Goal: Transaction & Acquisition: Purchase product/service

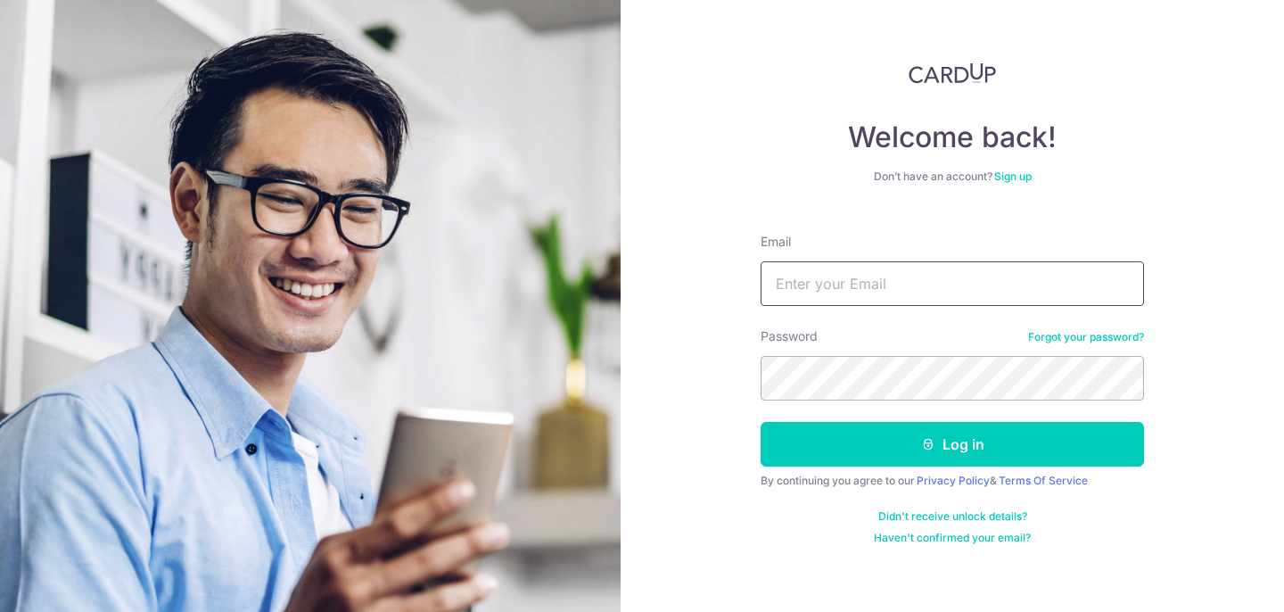
click at [795, 287] on input "Email" at bounding box center [951, 283] width 383 height 45
type input "peckps@gmail.com"
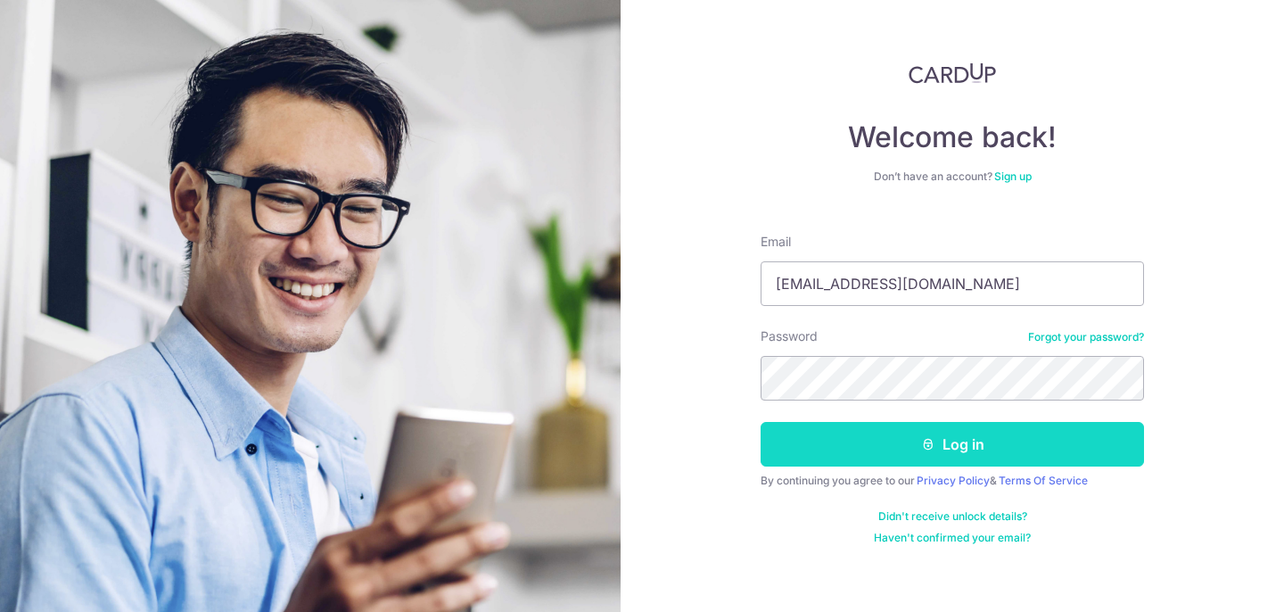
click at [815, 437] on button "Log in" at bounding box center [951, 444] width 383 height 45
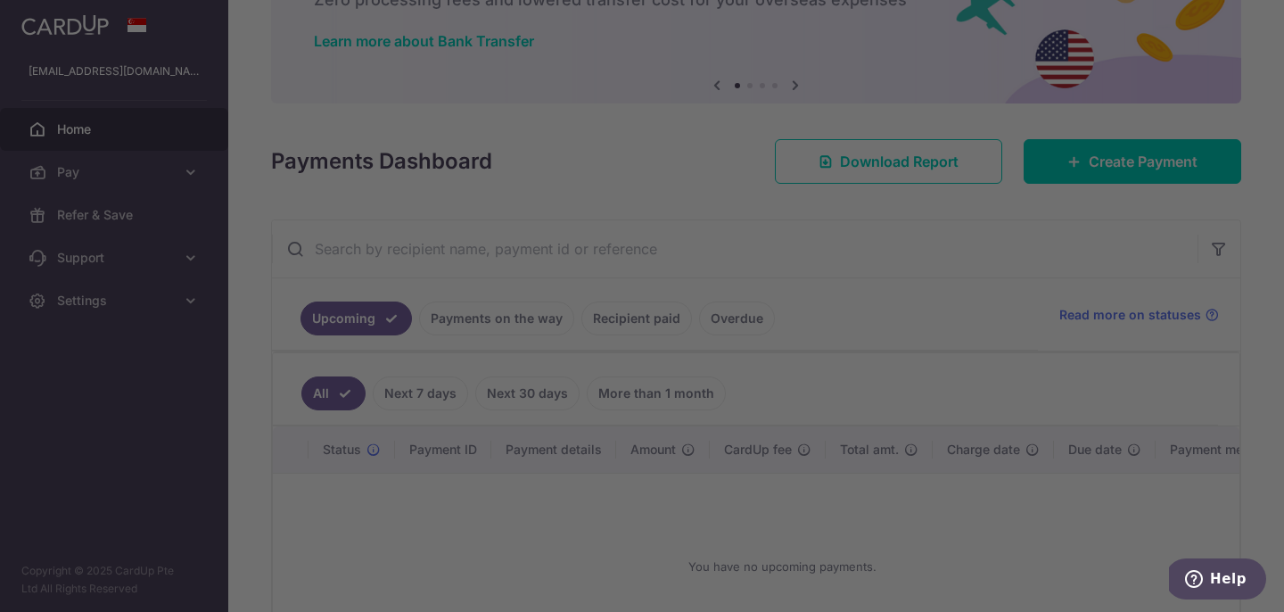
scroll to position [131, 0]
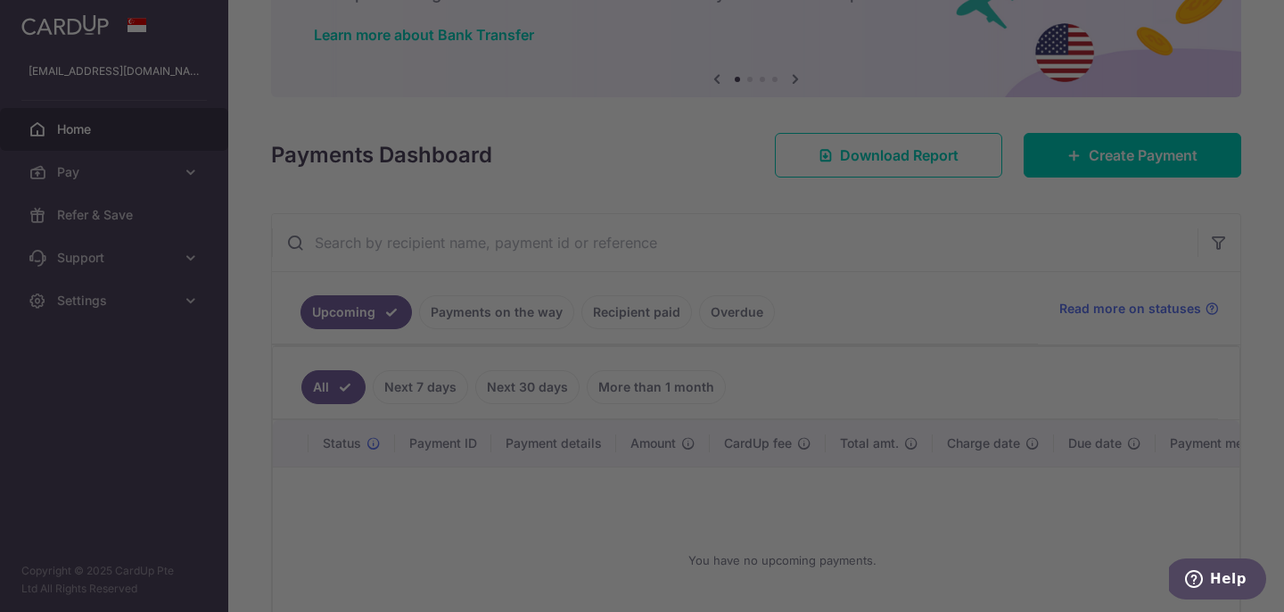
click at [905, 555] on div at bounding box center [648, 309] width 1296 height 618
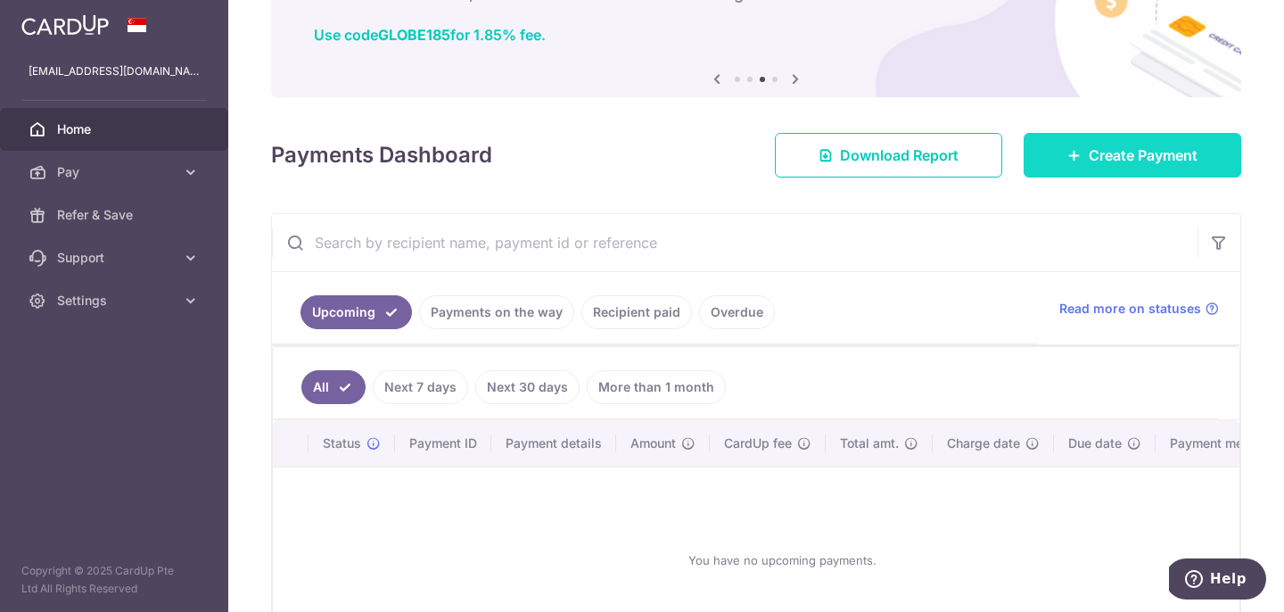
click at [1076, 146] on link "Create Payment" at bounding box center [1132, 155] width 218 height 45
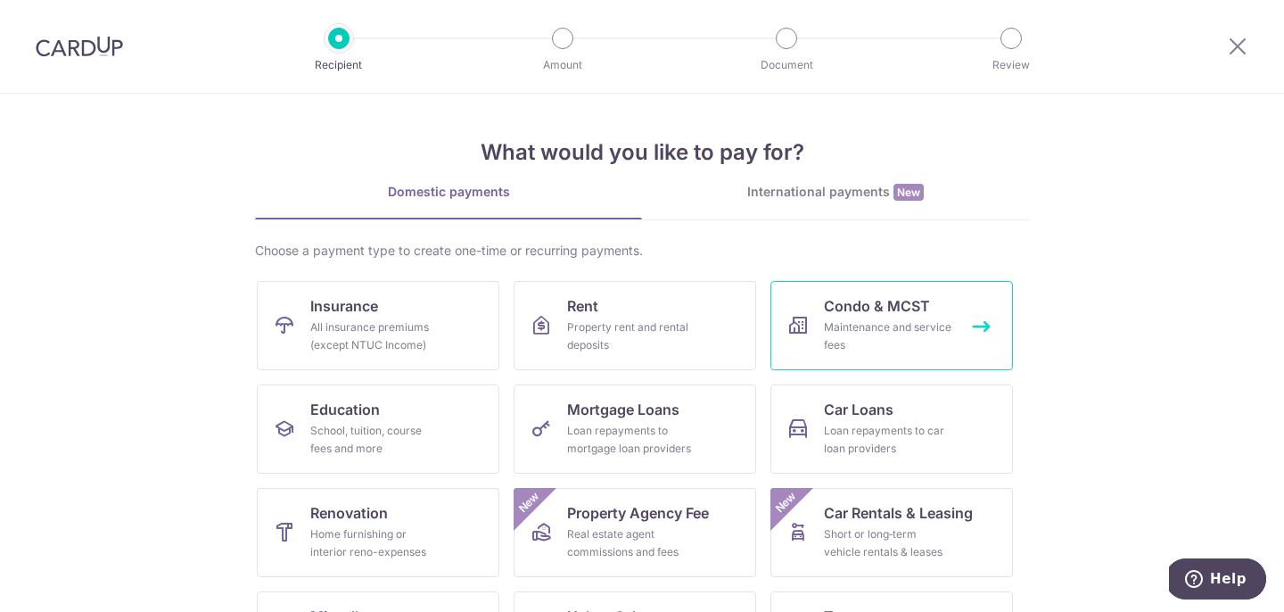
click at [883, 313] on span "Condo & MCST" at bounding box center [877, 305] width 106 height 21
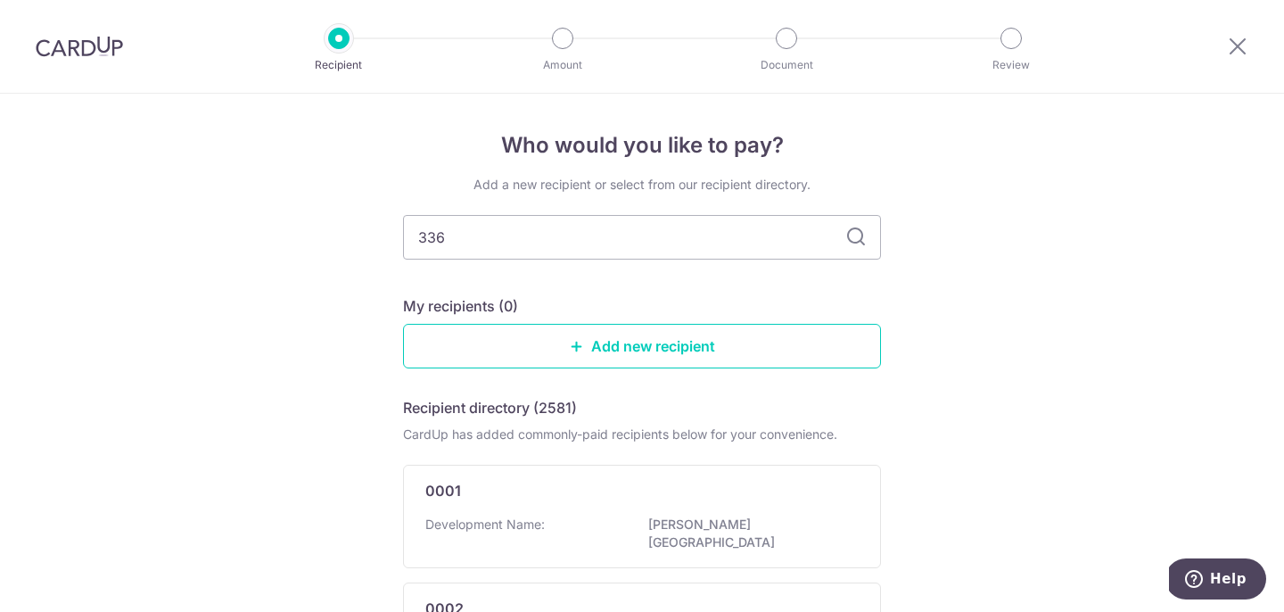
type input "3361"
click at [490, 514] on div "3361 Development Name: PARK INFINIA AT WEE NAM View" at bounding box center [642, 532] width 478 height 136
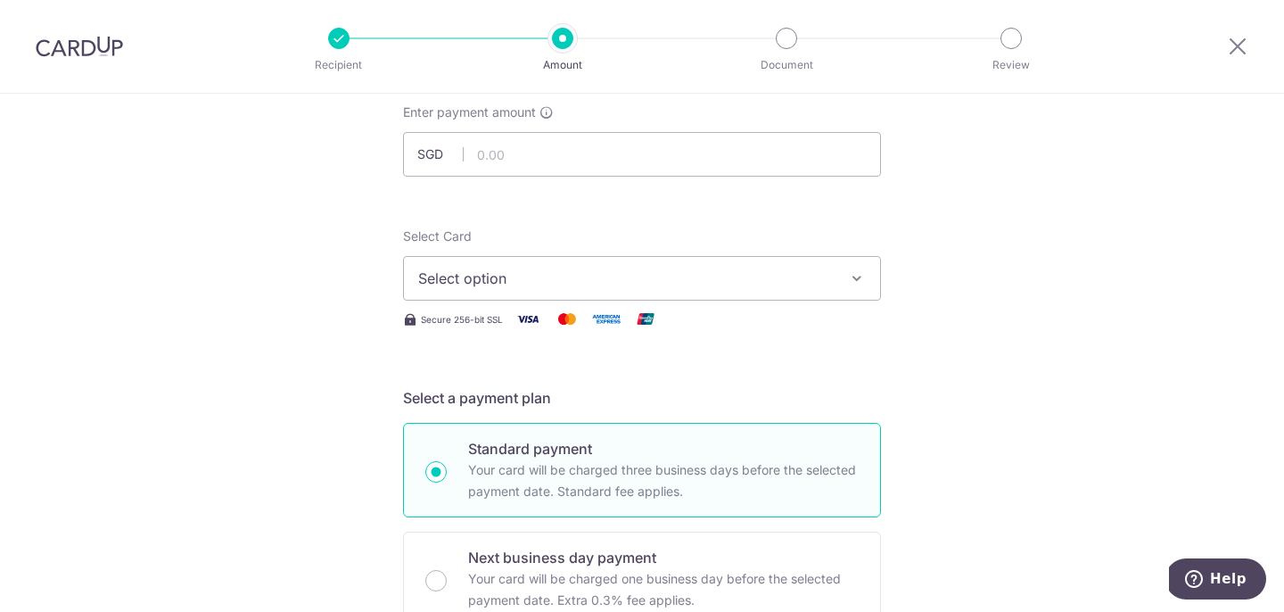
scroll to position [117, 0]
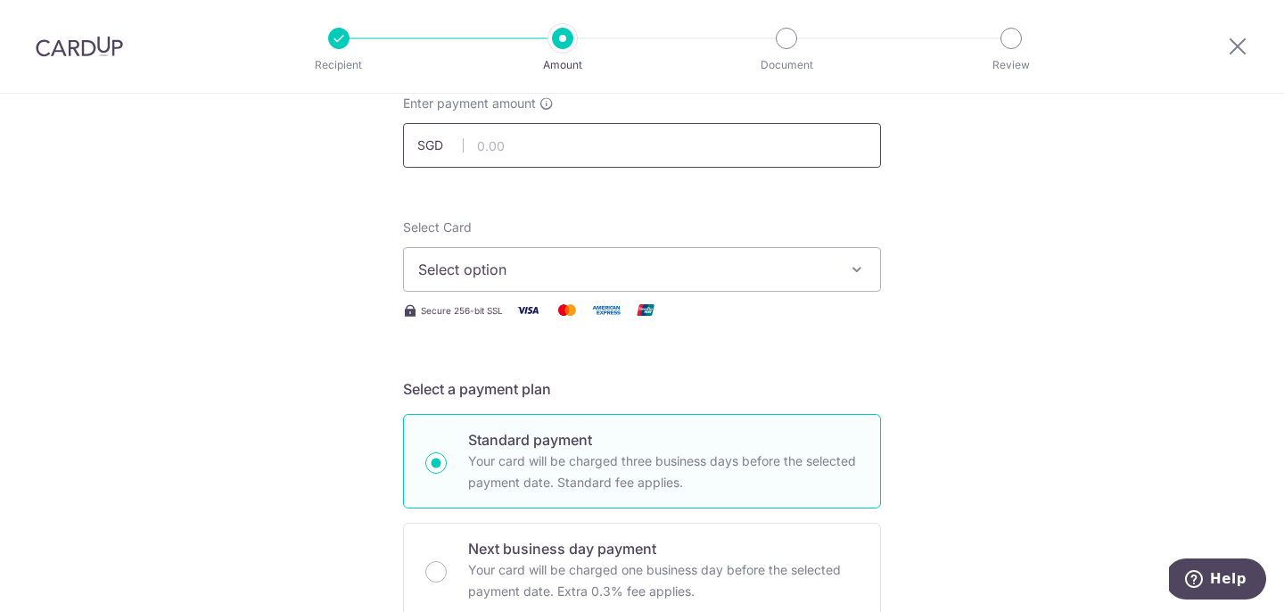
click at [525, 147] on input "text" at bounding box center [642, 145] width 478 height 45
click at [836, 268] on button "Select option" at bounding box center [642, 269] width 478 height 45
type input "1,471.50"
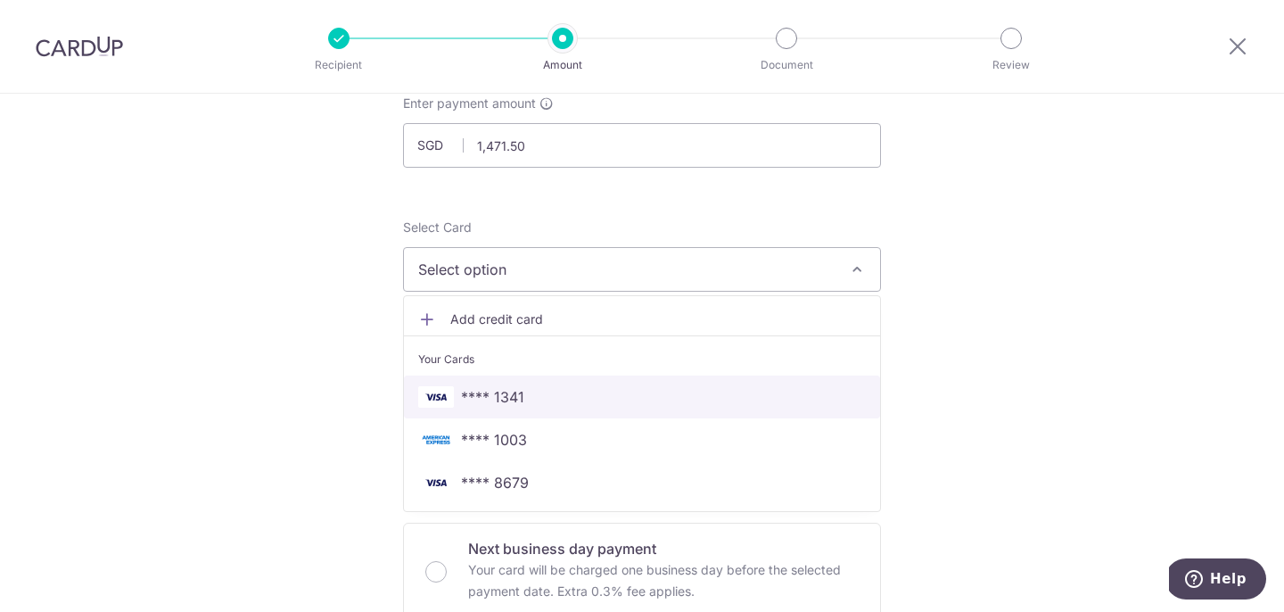
click at [637, 400] on span "**** 1341" at bounding box center [642, 396] width 448 height 21
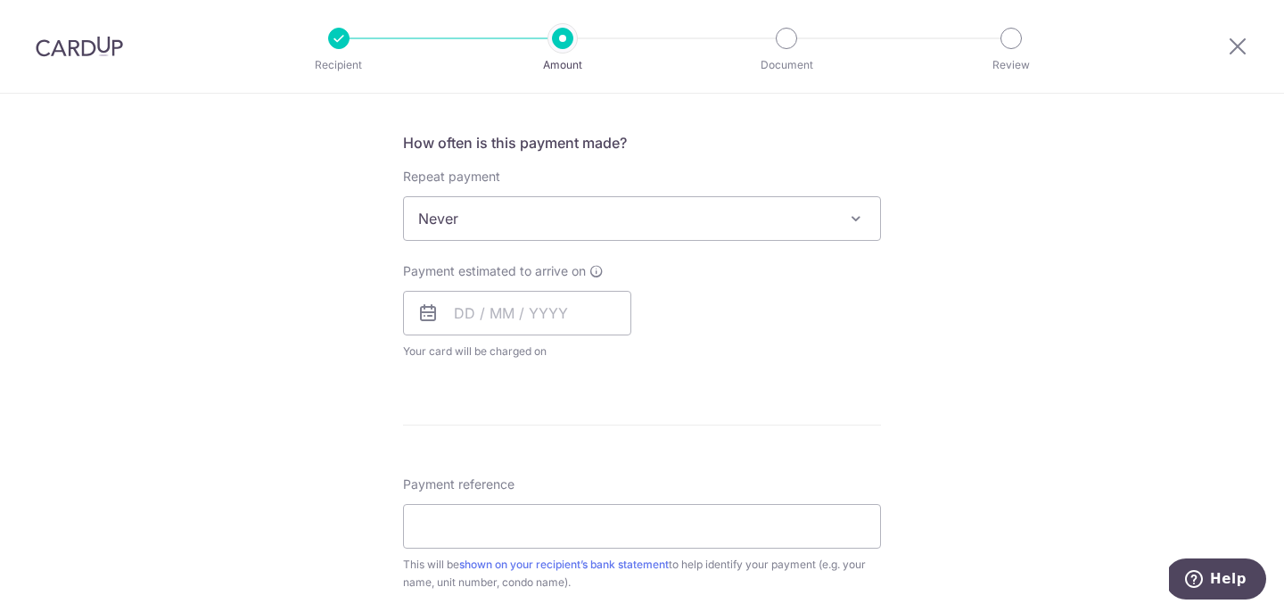
scroll to position [662, 0]
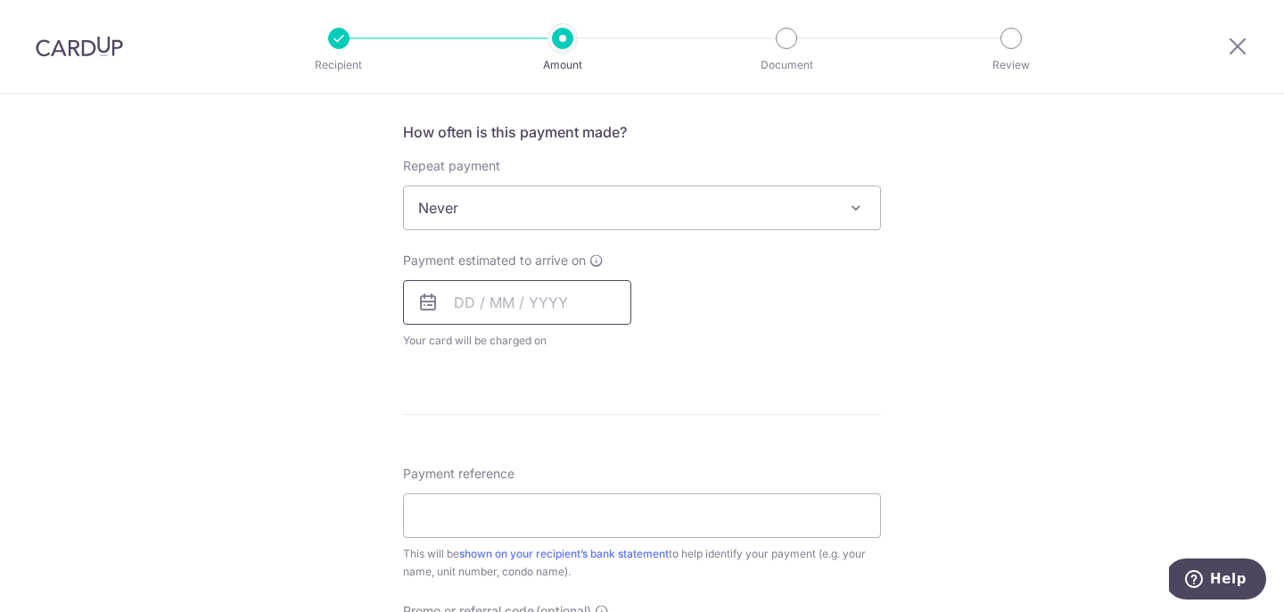
click at [458, 301] on input "text" at bounding box center [517, 302] width 228 height 45
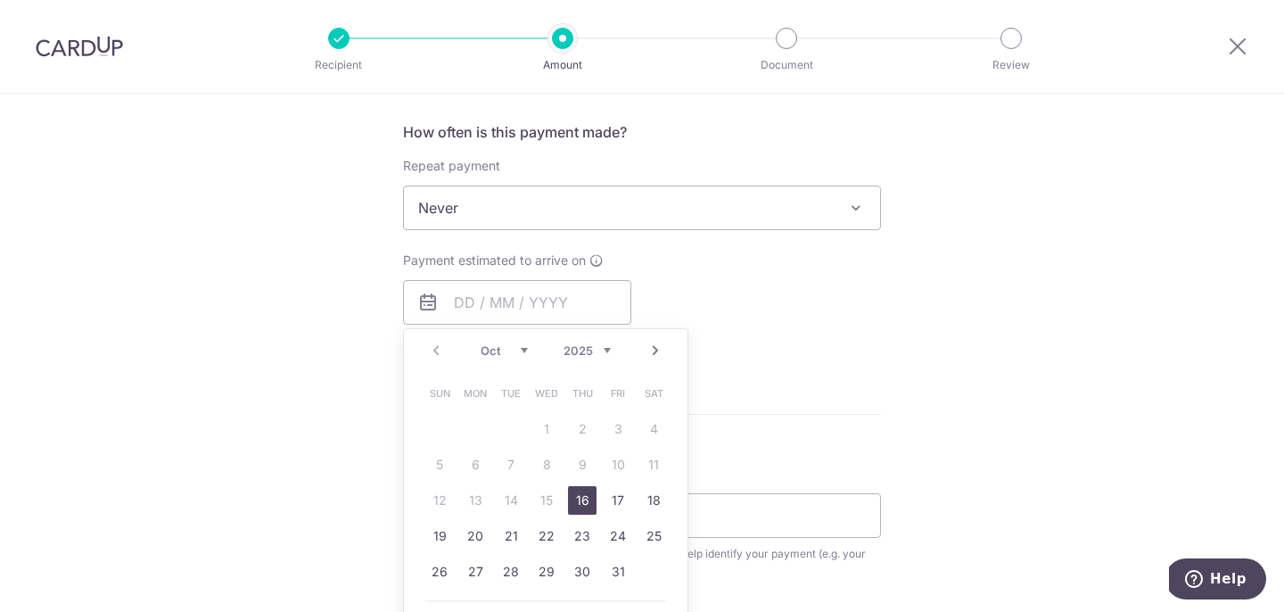
click at [582, 504] on link "16" at bounding box center [582, 500] width 29 height 29
type input "[DATE]"
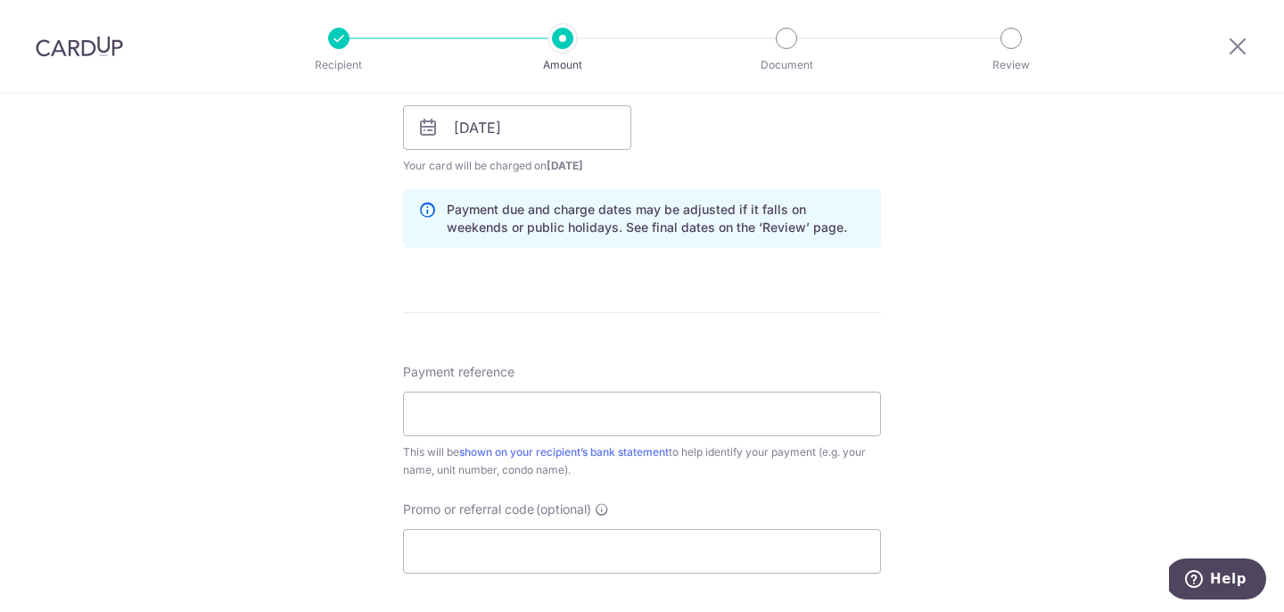
scroll to position [838, 0]
click at [437, 406] on input "Payment reference" at bounding box center [642, 412] width 478 height 45
type input "6A 22-13"
click at [928, 427] on div "Tell us more about your payment Enter payment amount SGD 1,471.50 1471.50 Selec…" at bounding box center [642, 99] width 1284 height 1686
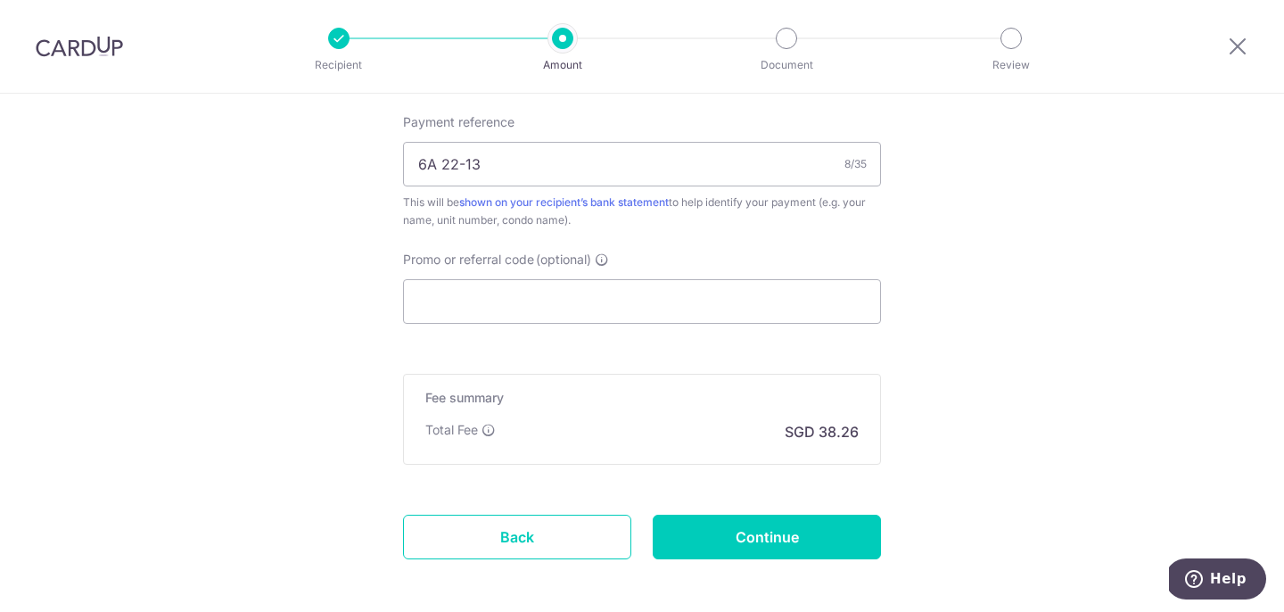
scroll to position [1088, 0]
click at [496, 297] on input "Promo or referral code (optional)" at bounding box center [642, 300] width 478 height 45
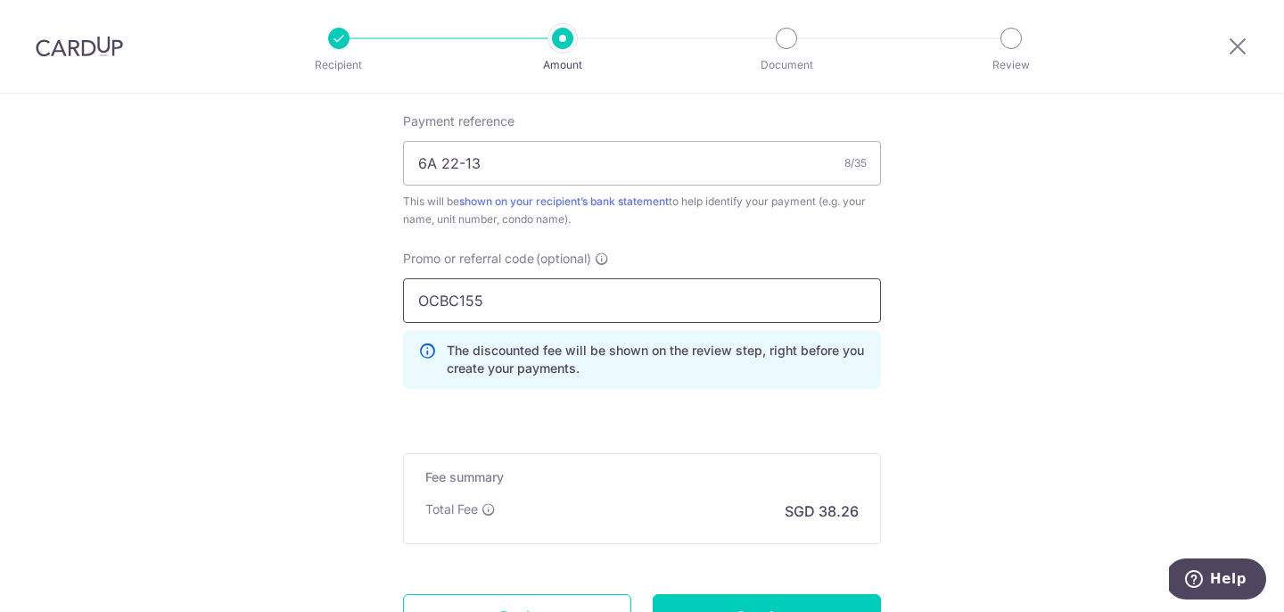
type input "OCBC155"
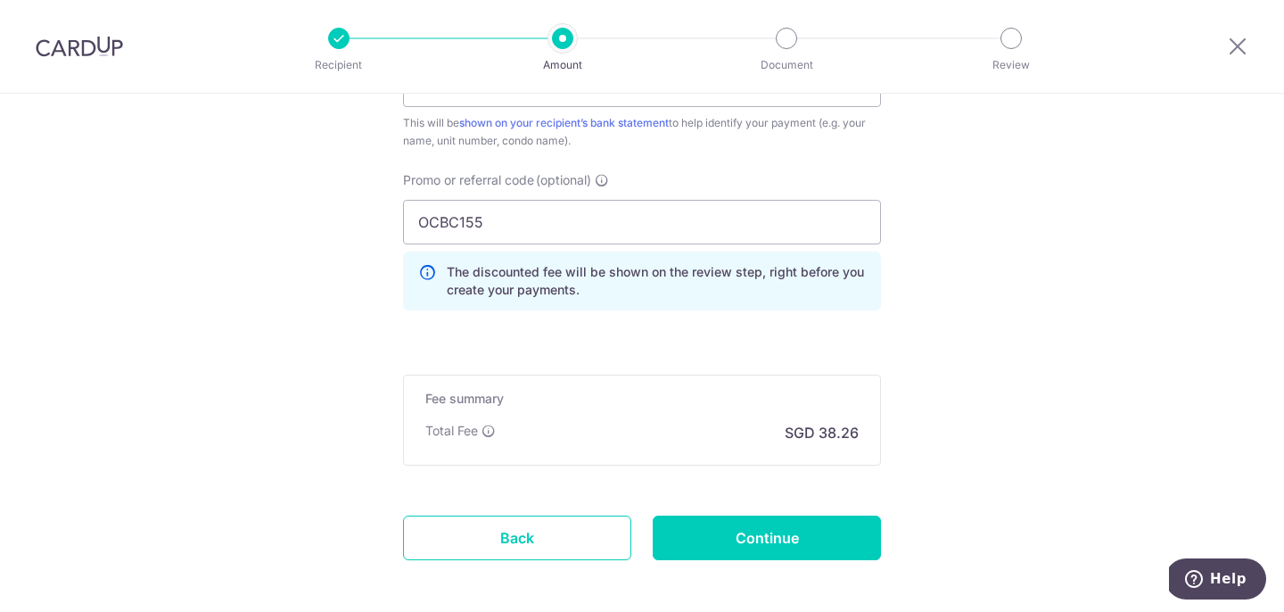
scroll to position [1168, 0]
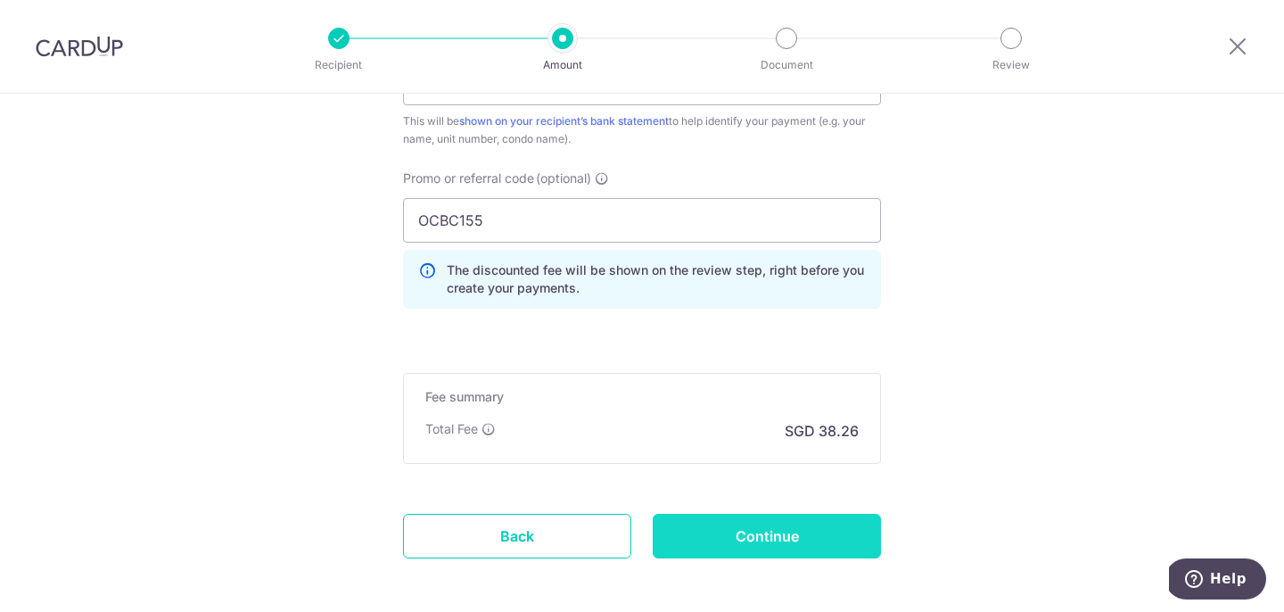
click at [732, 540] on input "Continue" at bounding box center [767, 536] width 228 height 45
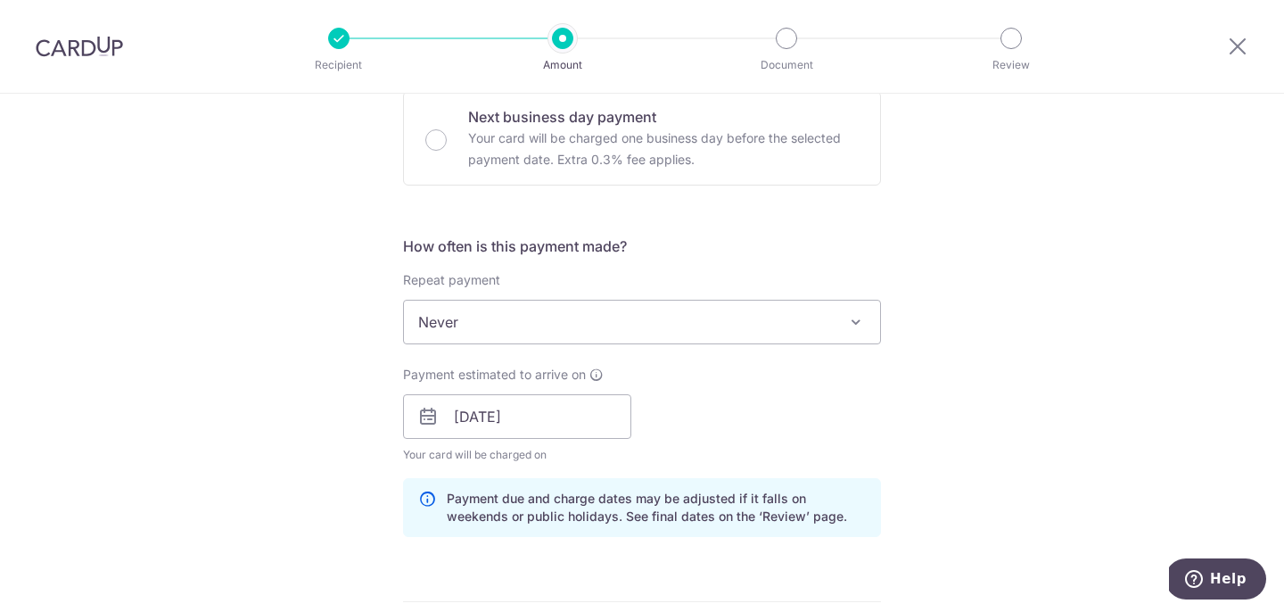
scroll to position [1273, 0]
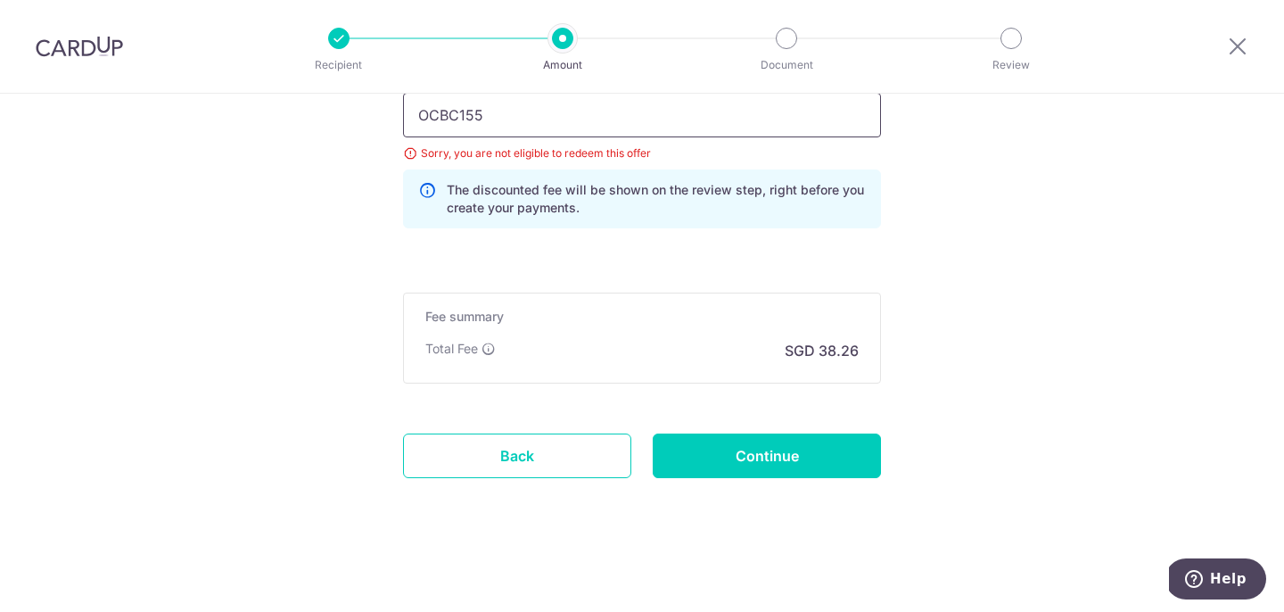
click at [492, 115] on input "OCBC155" at bounding box center [642, 115] width 478 height 45
type input "O"
type input "MILELION"
click at [700, 461] on input "Continue" at bounding box center [767, 455] width 228 height 45
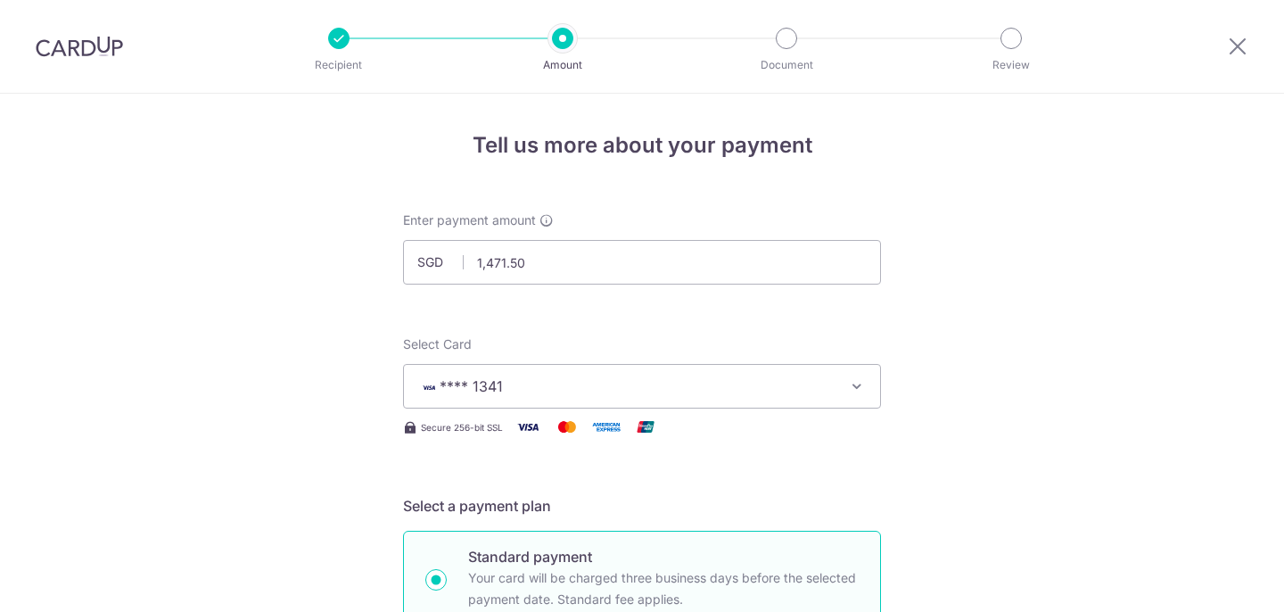
scroll to position [1273, 0]
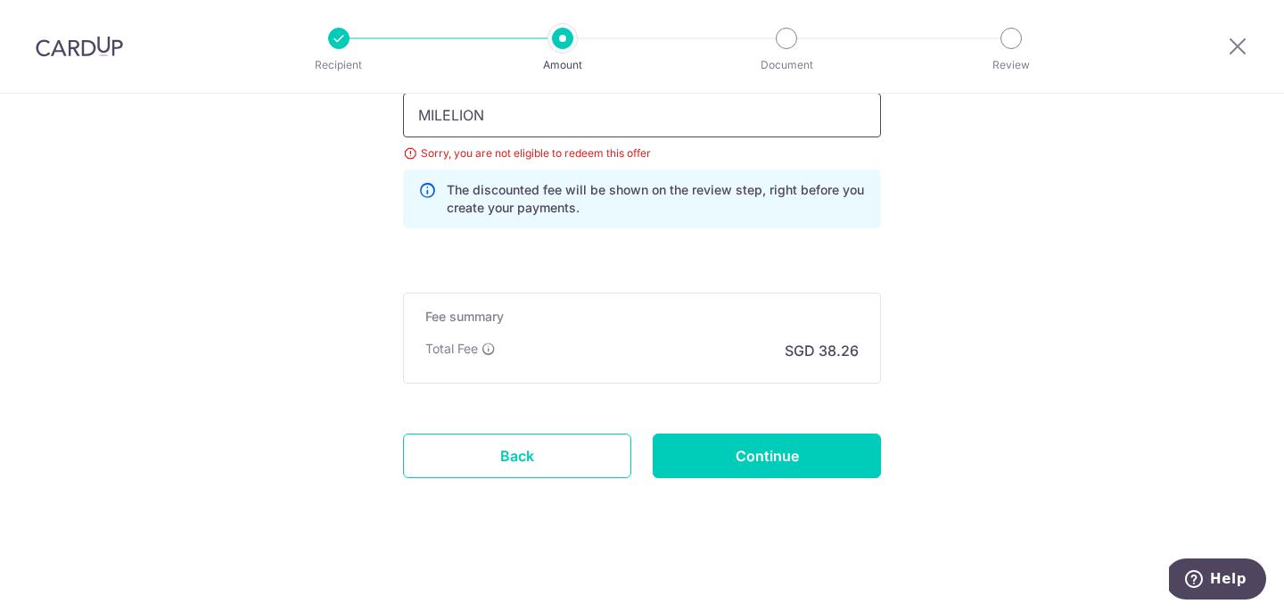
click at [503, 115] on input "MILELION" at bounding box center [642, 115] width 478 height 45
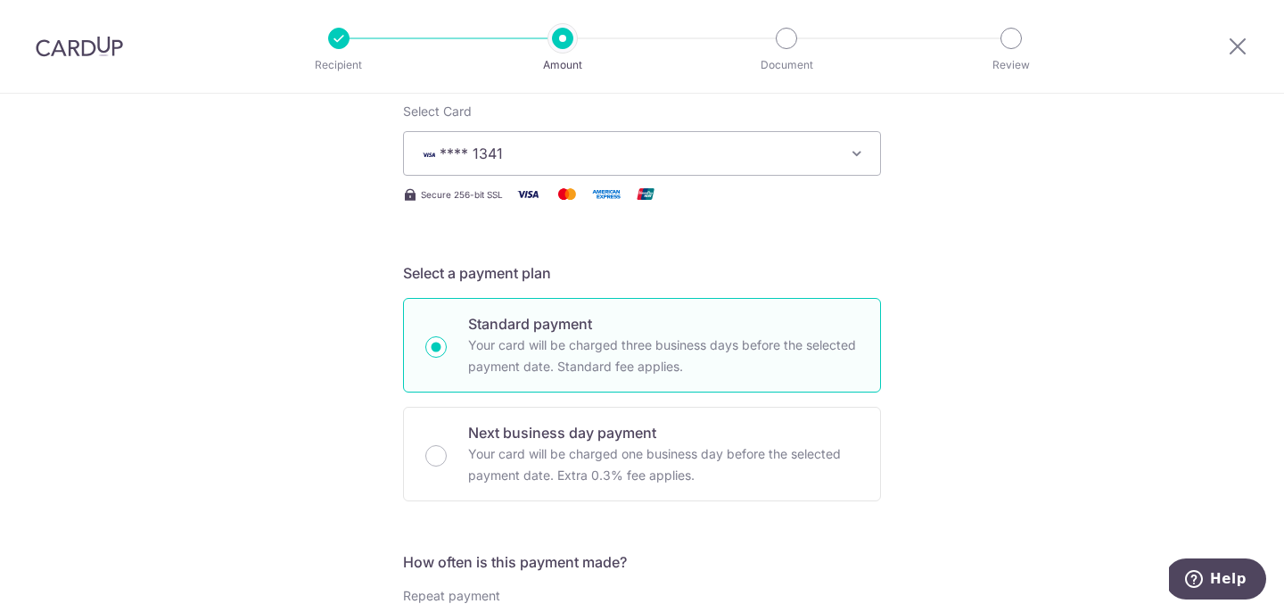
scroll to position [0, 0]
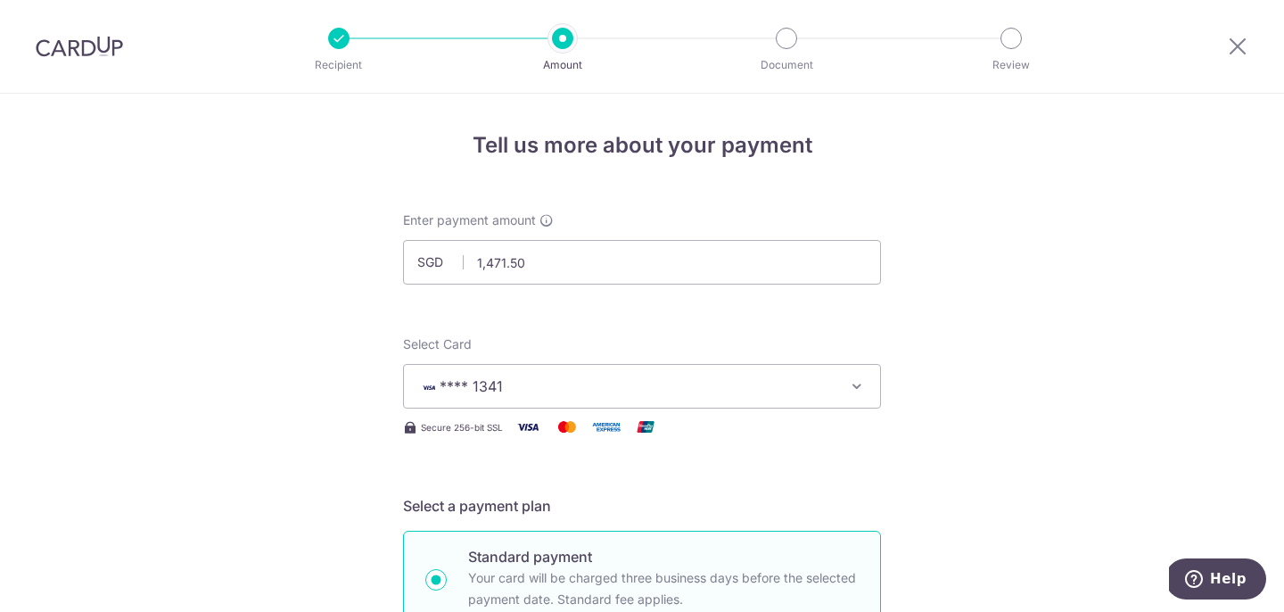
click at [68, 48] on img at bounding box center [79, 46] width 87 height 21
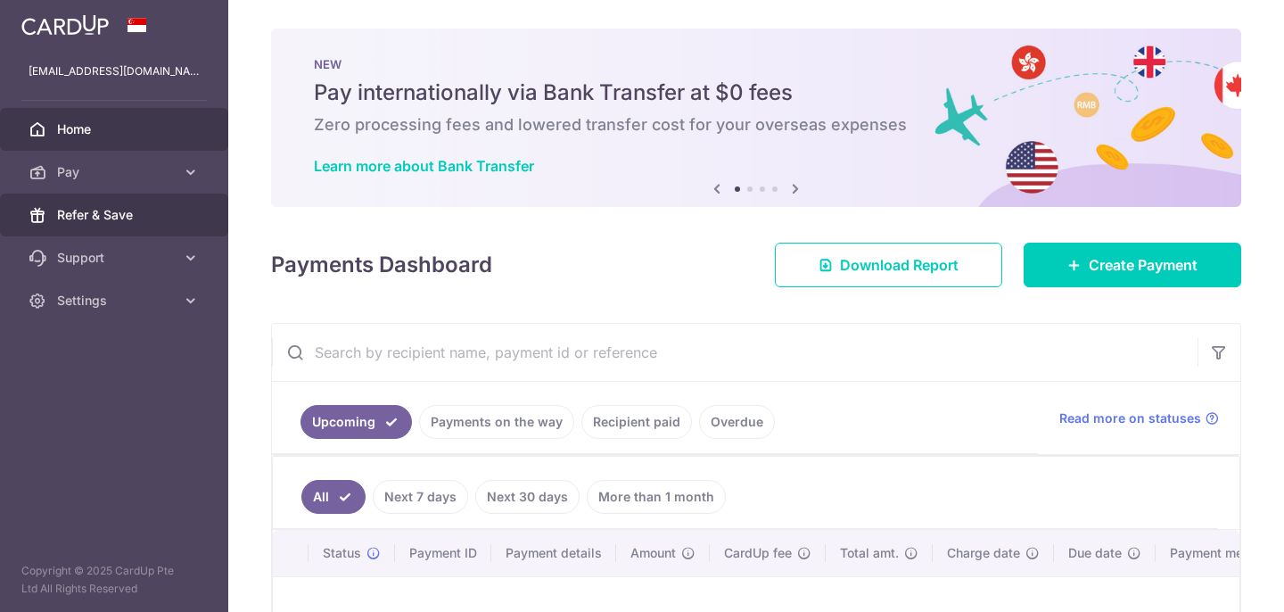
click at [102, 216] on span "Refer & Save" at bounding box center [116, 215] width 118 height 18
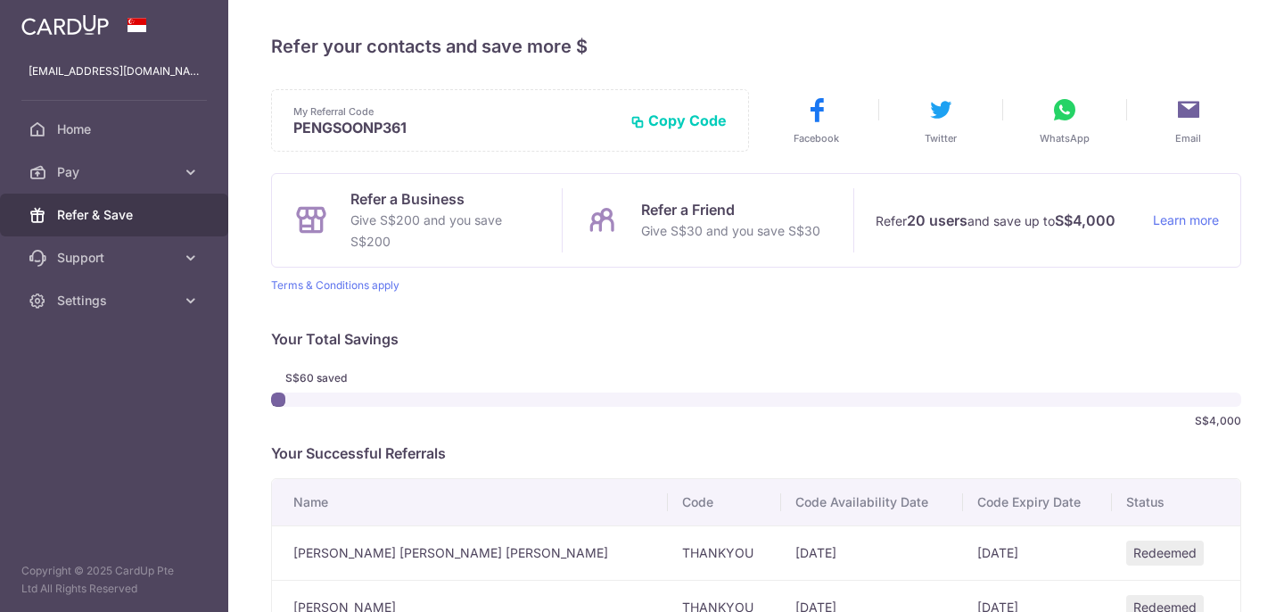
scroll to position [2, 0]
click at [681, 119] on button "Copy Code" at bounding box center [678, 122] width 96 height 18
click at [681, 119] on button "Copied" at bounding box center [693, 122] width 68 height 18
click at [1187, 109] on icon at bounding box center [1188, 111] width 29 height 29
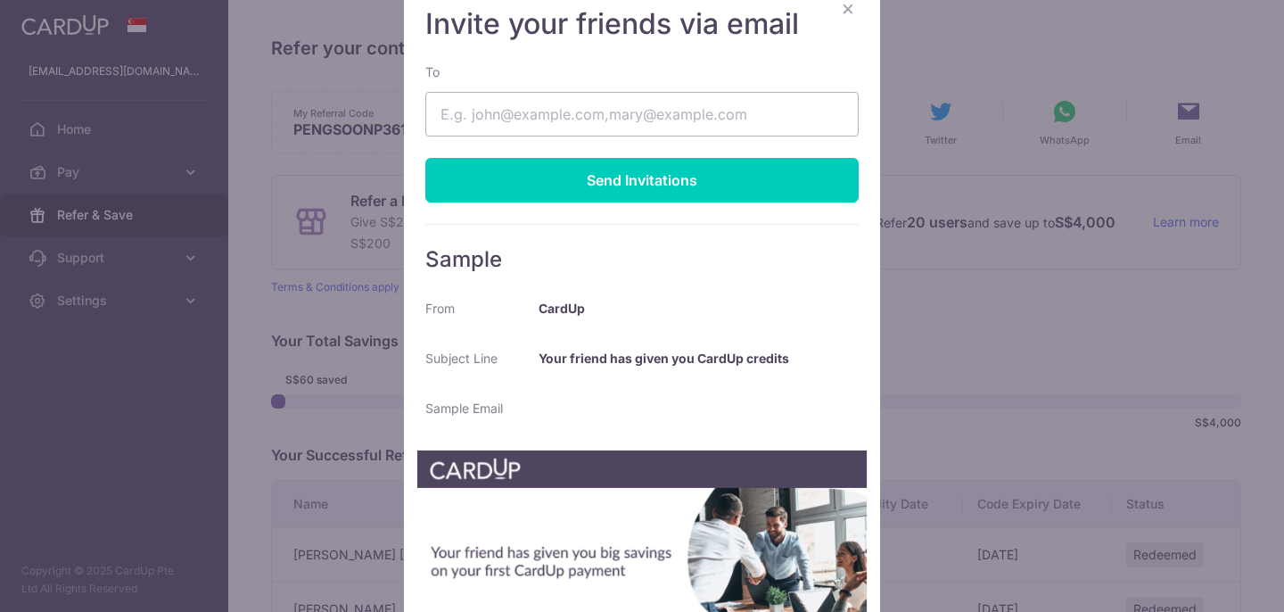
scroll to position [68, 0]
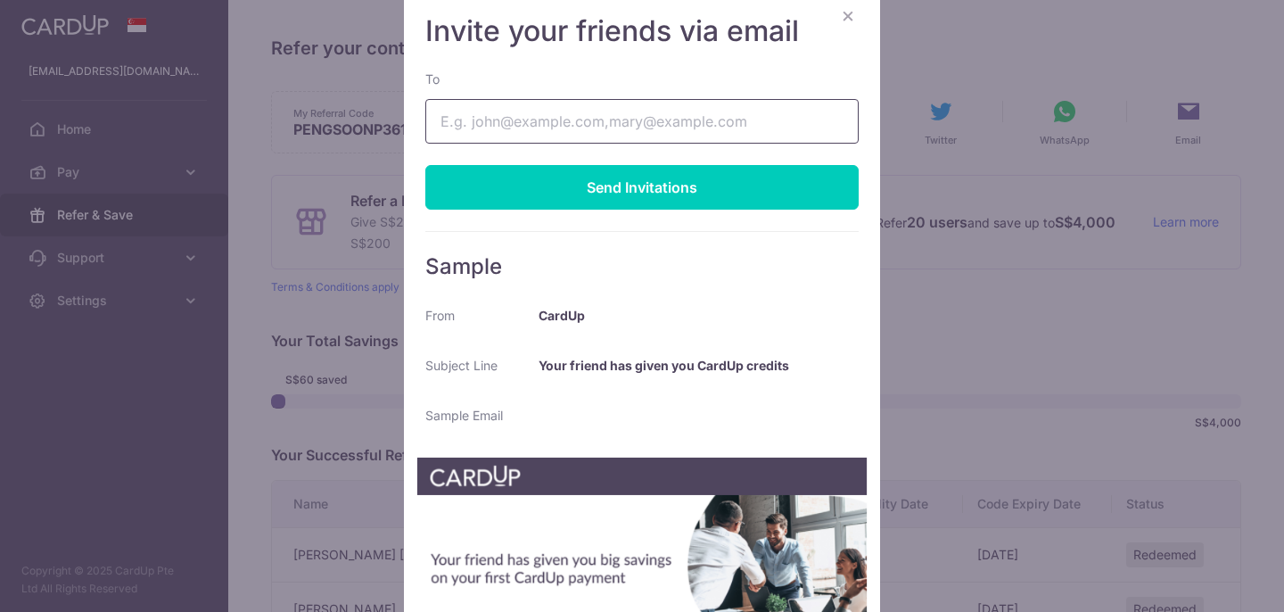
click at [472, 118] on input "To" at bounding box center [641, 121] width 433 height 45
click at [465, 119] on input "[EMAIL_ADDRESS][DOMAIN_NAME]" at bounding box center [641, 121] width 433 height 45
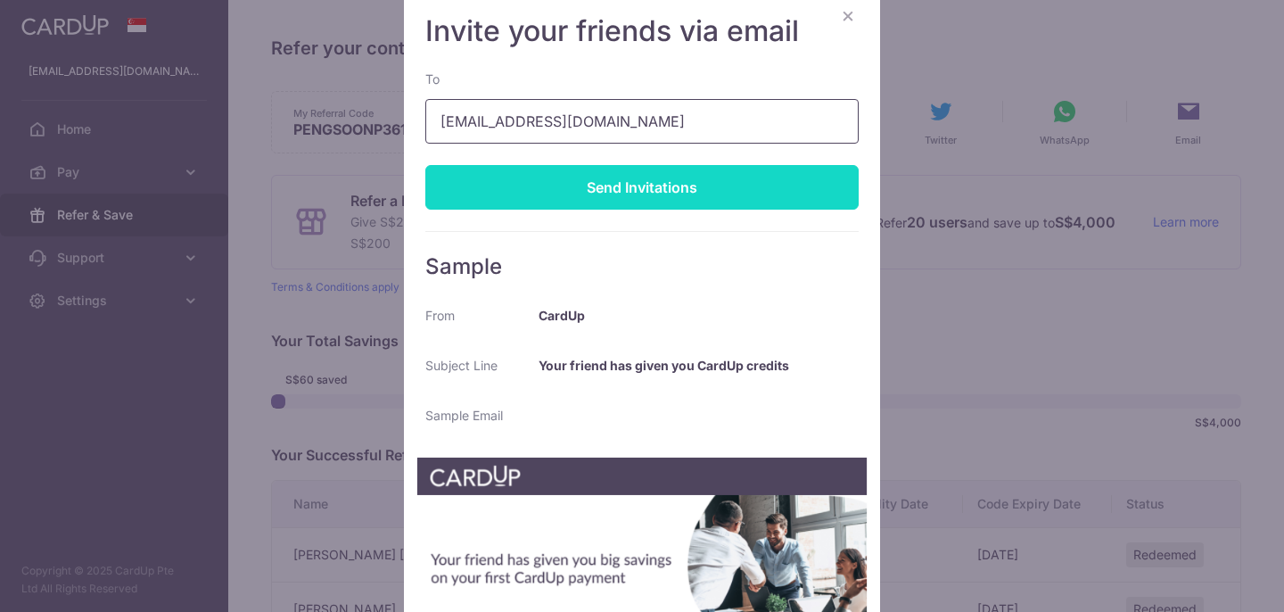
type input "[EMAIL_ADDRESS][DOMAIN_NAME]"
click at [633, 192] on div "Send Invitations" at bounding box center [641, 187] width 433 height 45
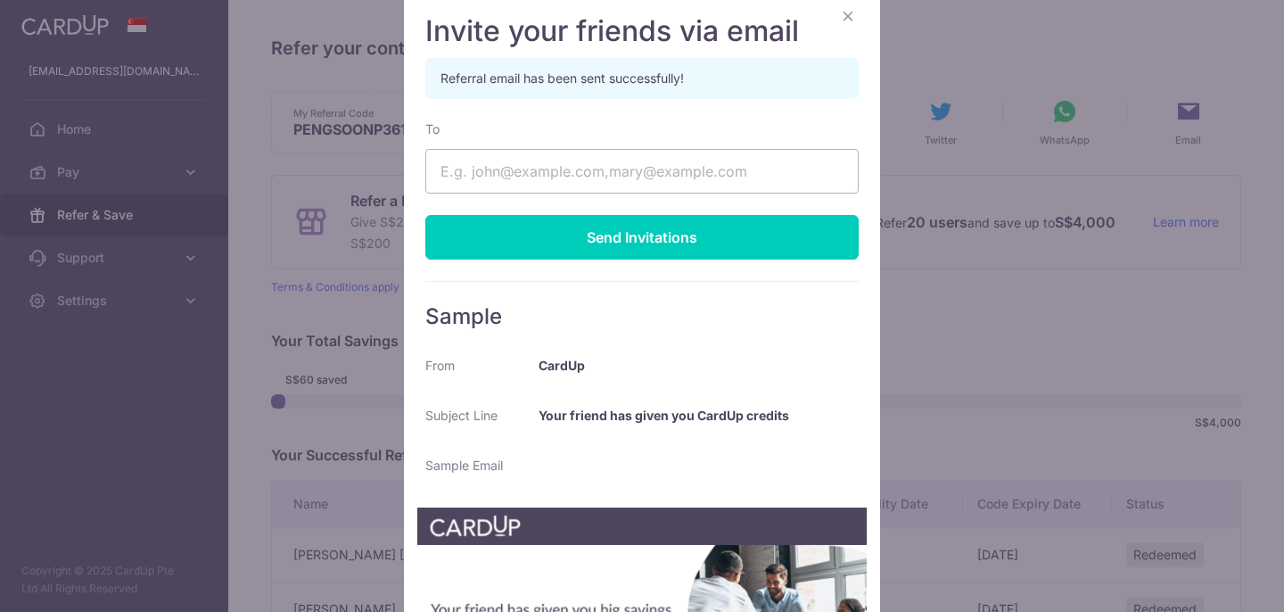
click at [849, 14] on button "×" at bounding box center [847, 14] width 21 height 21
